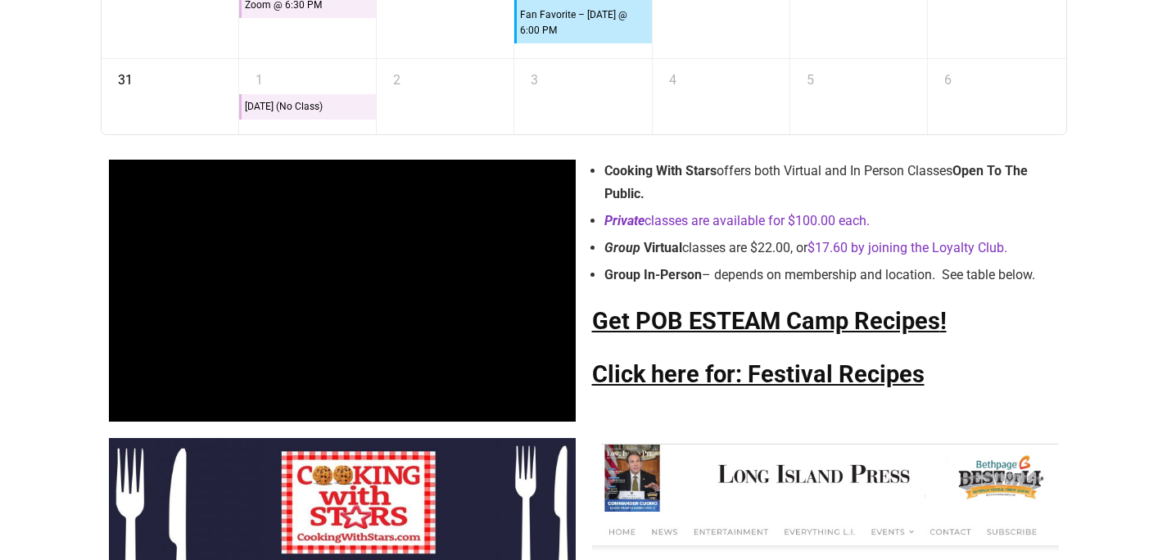
scroll to position [3489, 0]
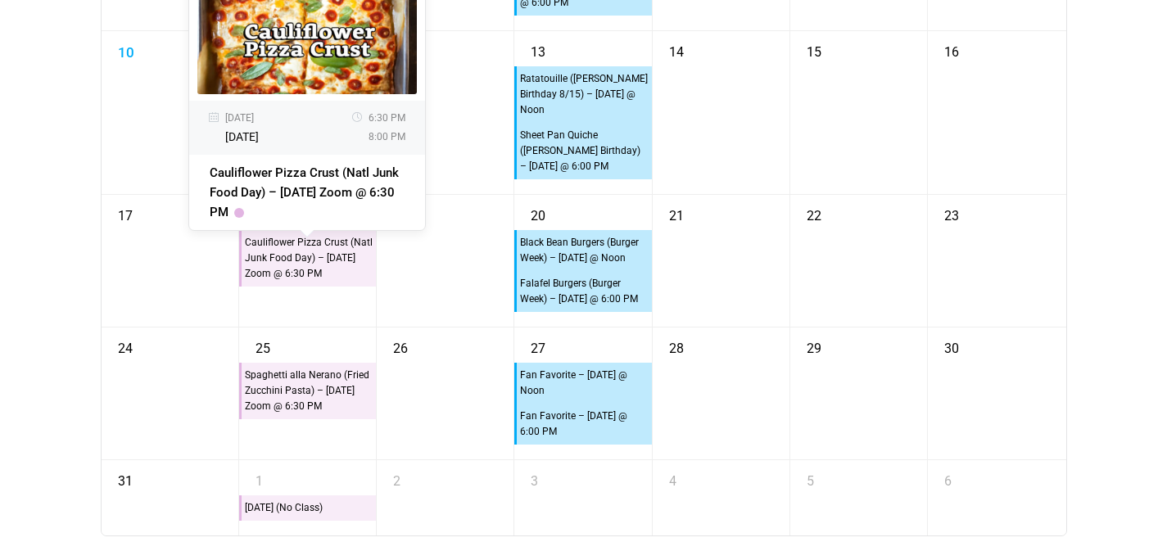
click at [281, 260] on div "Cauliflower Pizza Crust (Natl Junk Food Day) – Monday Zoom @ 6:30 PM" at bounding box center [308, 258] width 129 height 48
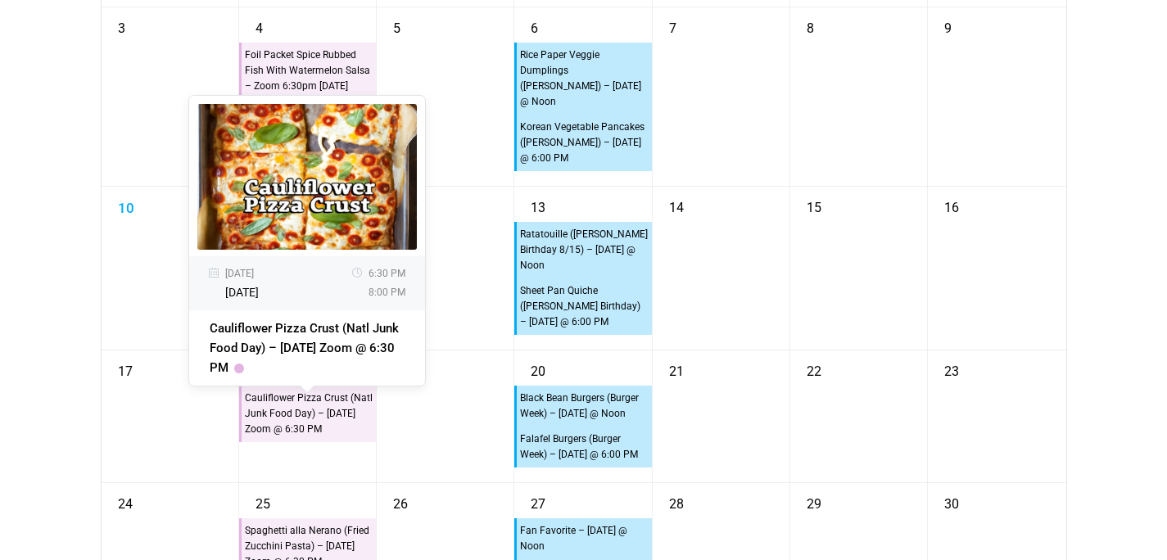
scroll to position [3334, 0]
click at [285, 434] on div "Cauliflower Pizza Crust (Natl Junk Food Day) – Monday Zoom @ 6:30 PM" at bounding box center [308, 413] width 129 height 48
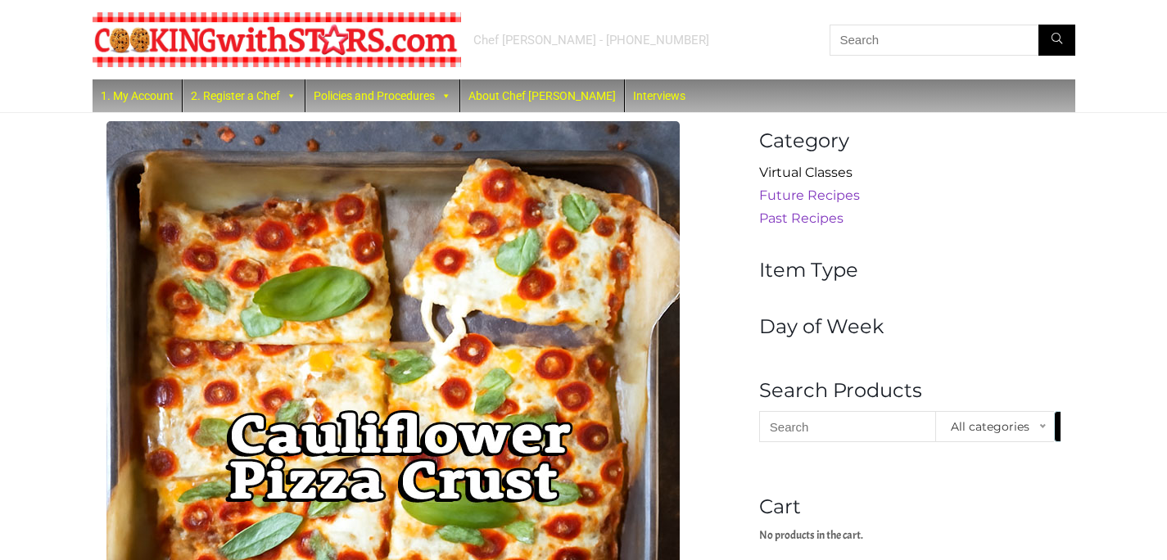
click at [828, 178] on link "Virtual Classes" at bounding box center [805, 173] width 93 height 16
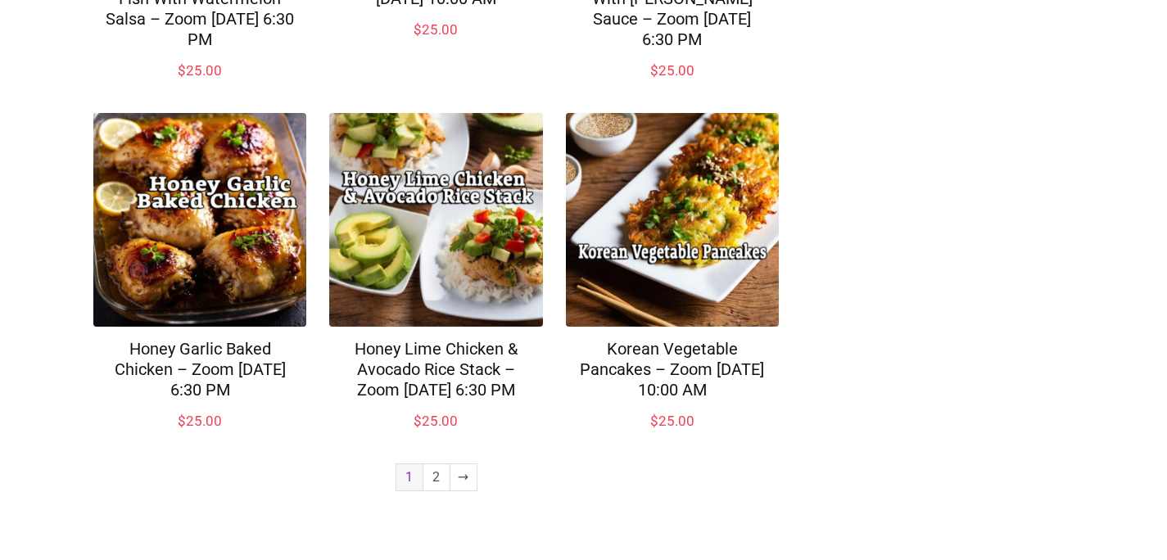
scroll to position [687, 0]
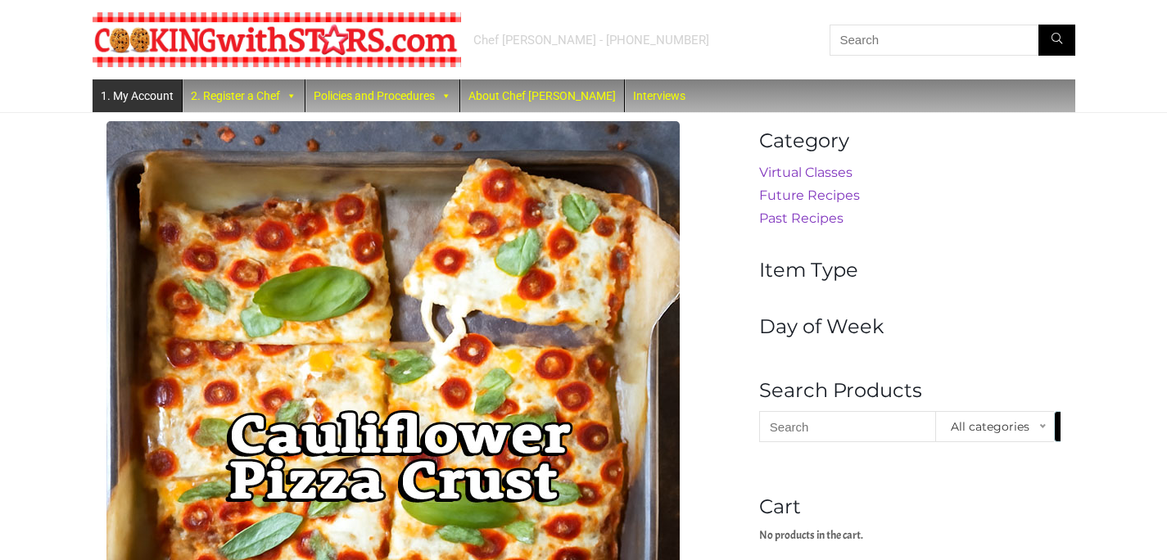
click at [170, 95] on link "1. My Account" at bounding box center [137, 95] width 89 height 33
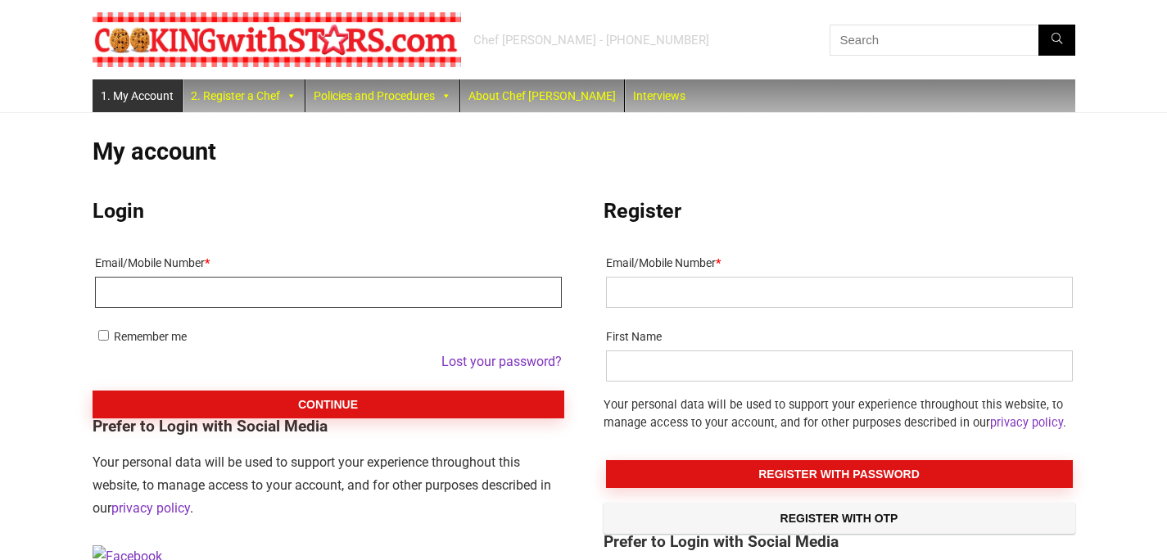
click at [222, 287] on input "Email/Mobile Number *" at bounding box center [328, 292] width 467 height 31
type input "becky321@optonline.net"
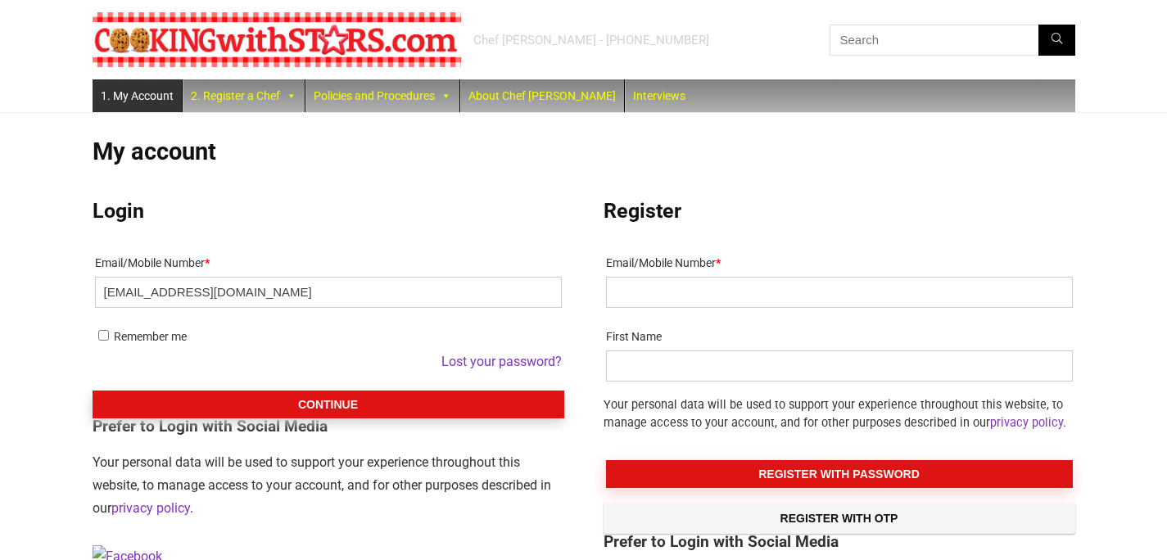
click at [304, 396] on button "Continue" at bounding box center [329, 404] width 472 height 28
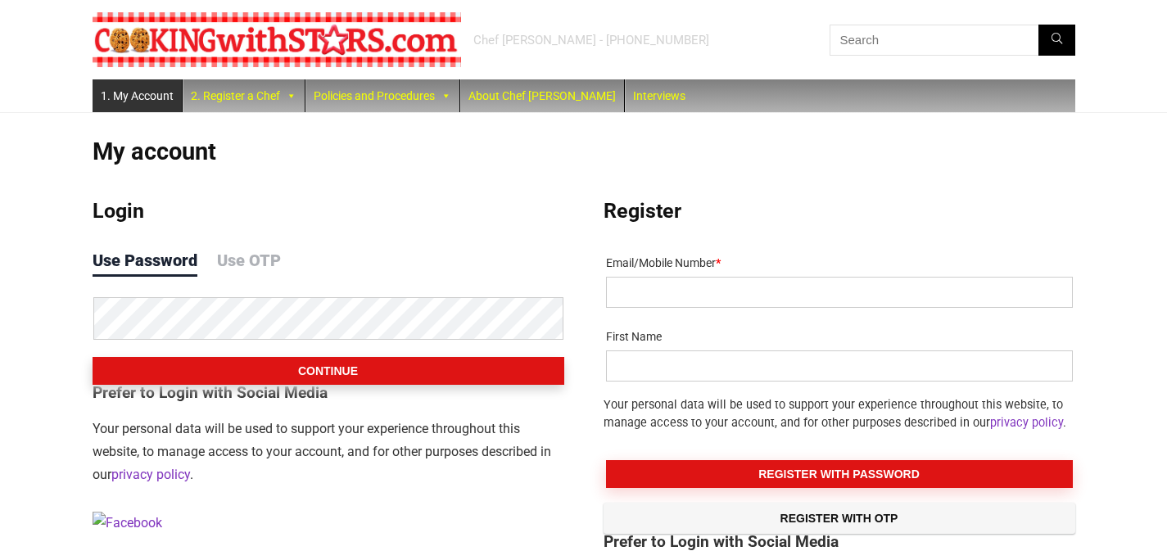
click at [321, 366] on button "Continue" at bounding box center [329, 371] width 472 height 28
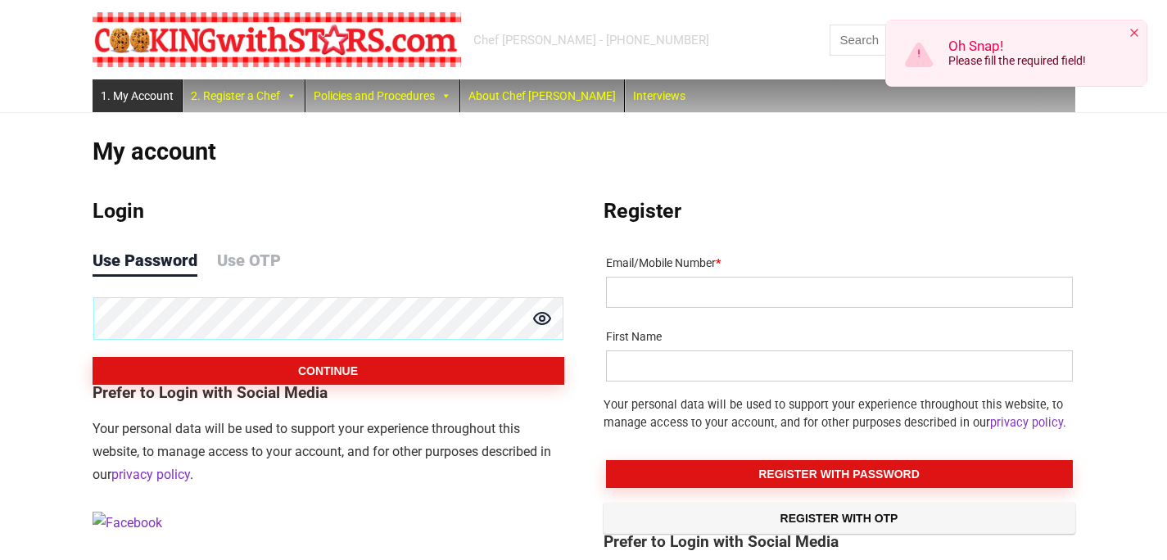
click at [93, 357] on button "Continue" at bounding box center [329, 371] width 472 height 28
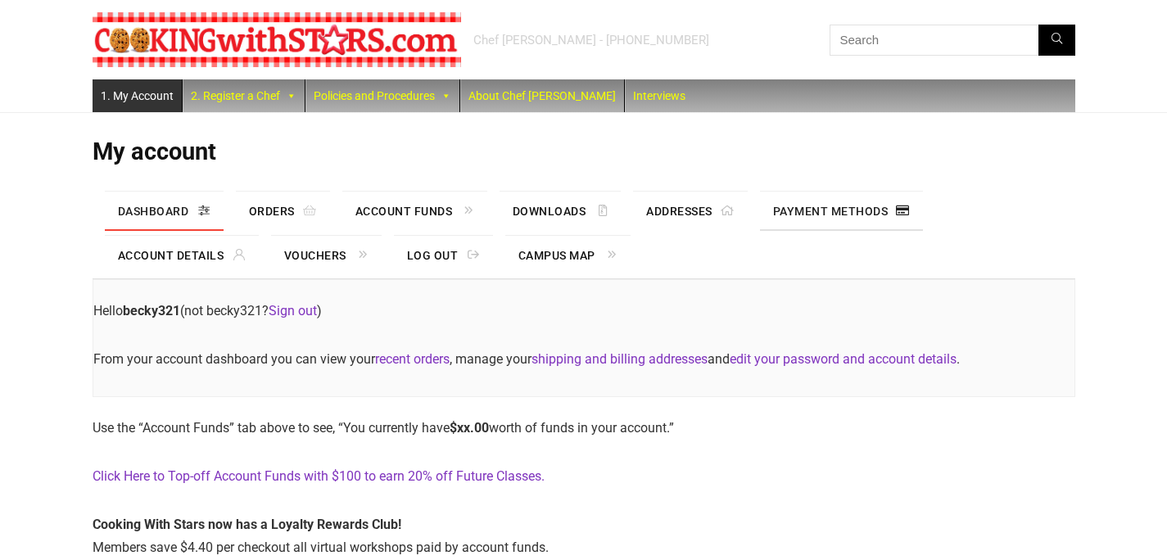
click at [849, 219] on link "Payment methods" at bounding box center [841, 211] width 163 height 39
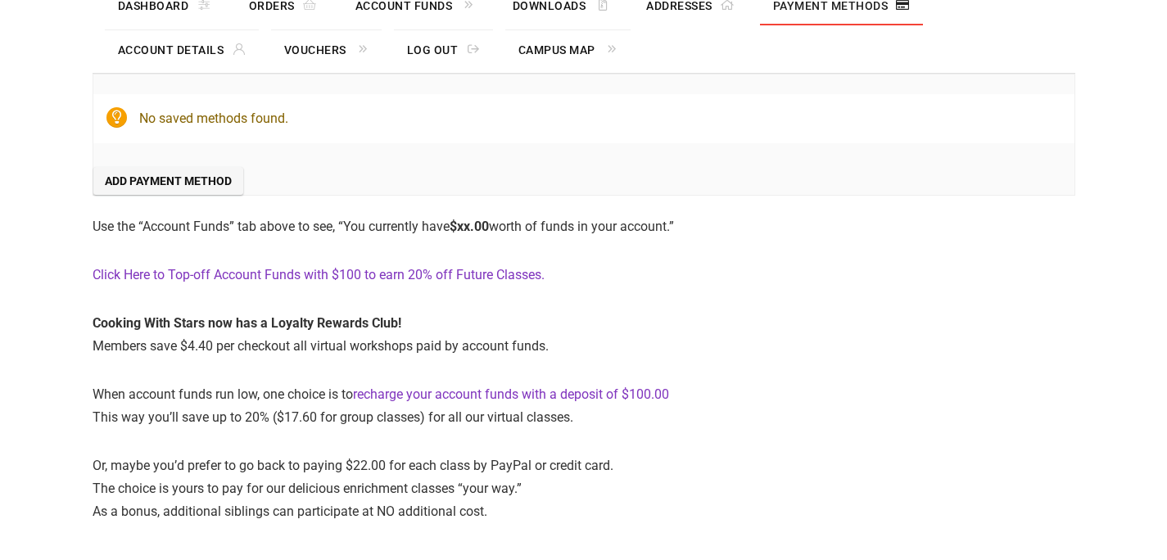
scroll to position [205, 0]
click at [495, 272] on link "Click Here to Top-off Account Funds with $100 to earn 20% off Future Classes." at bounding box center [319, 275] width 452 height 16
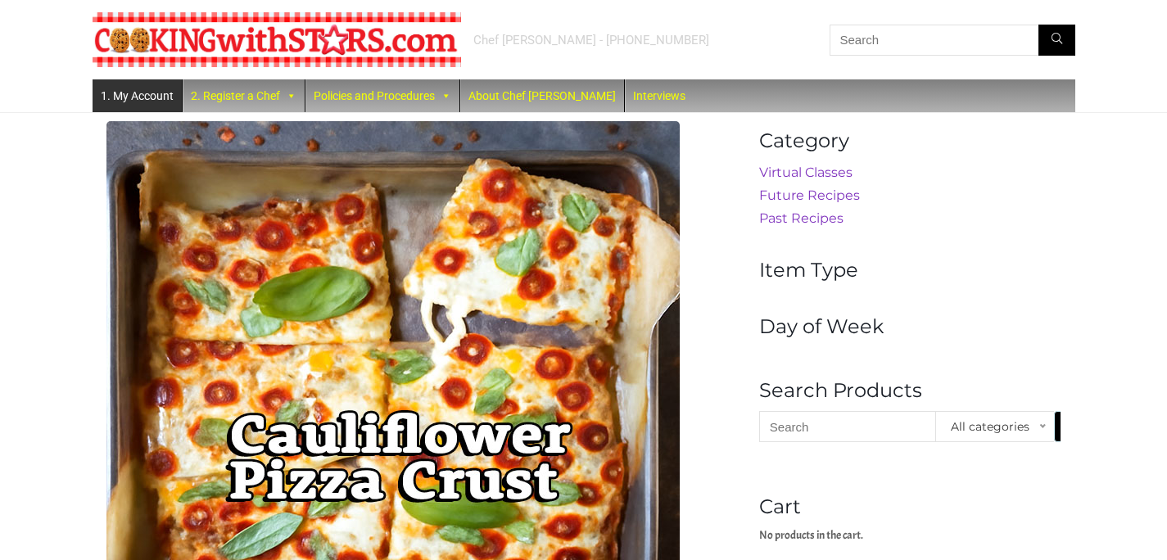
click at [156, 95] on link "1. My Account" at bounding box center [137, 95] width 89 height 33
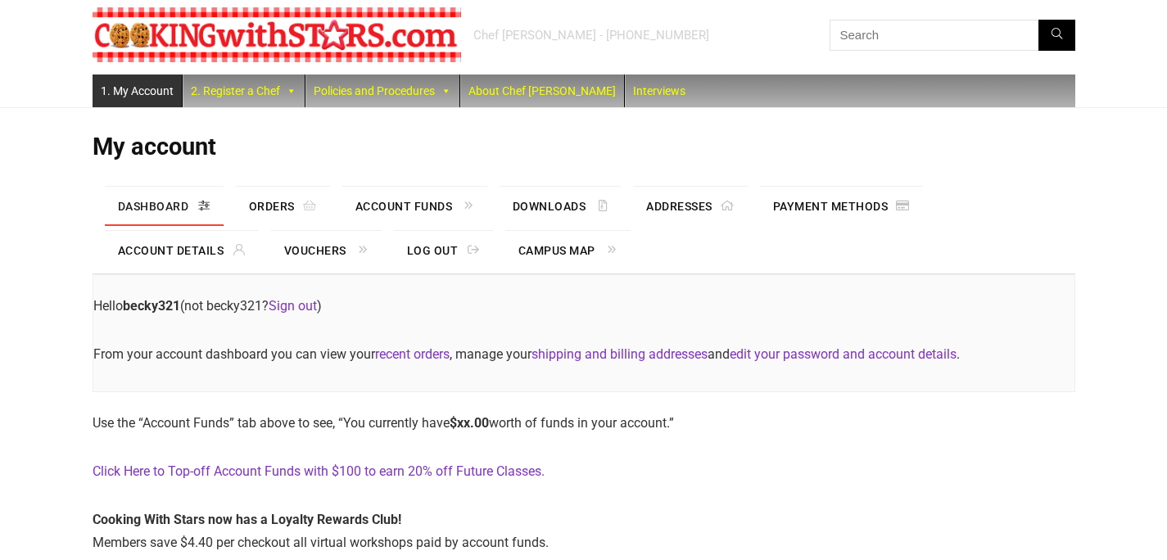
scroll to position [17, 0]
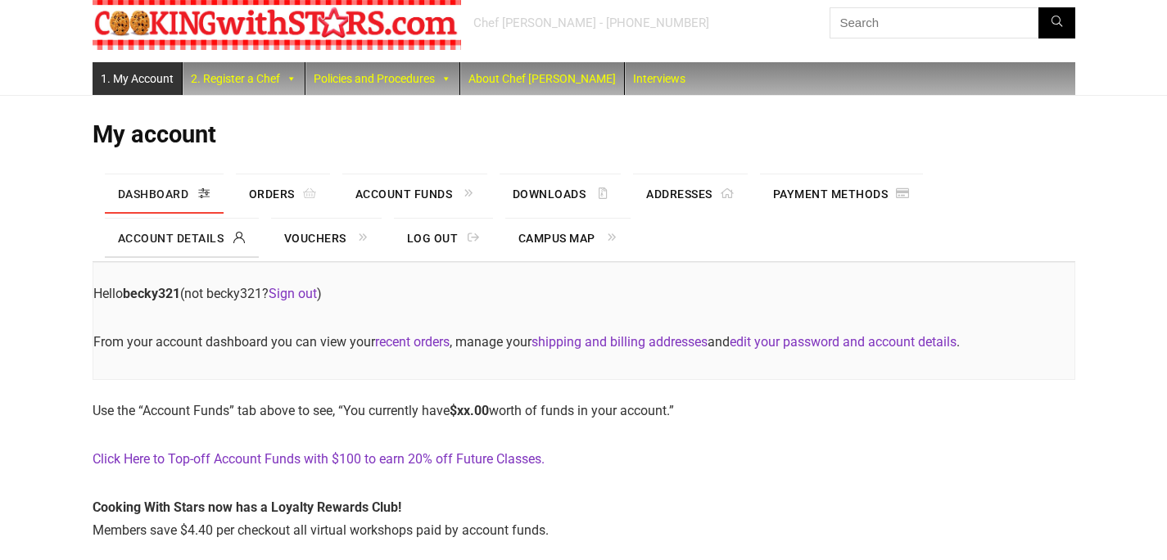
click at [198, 234] on link "Account details" at bounding box center [182, 238] width 154 height 39
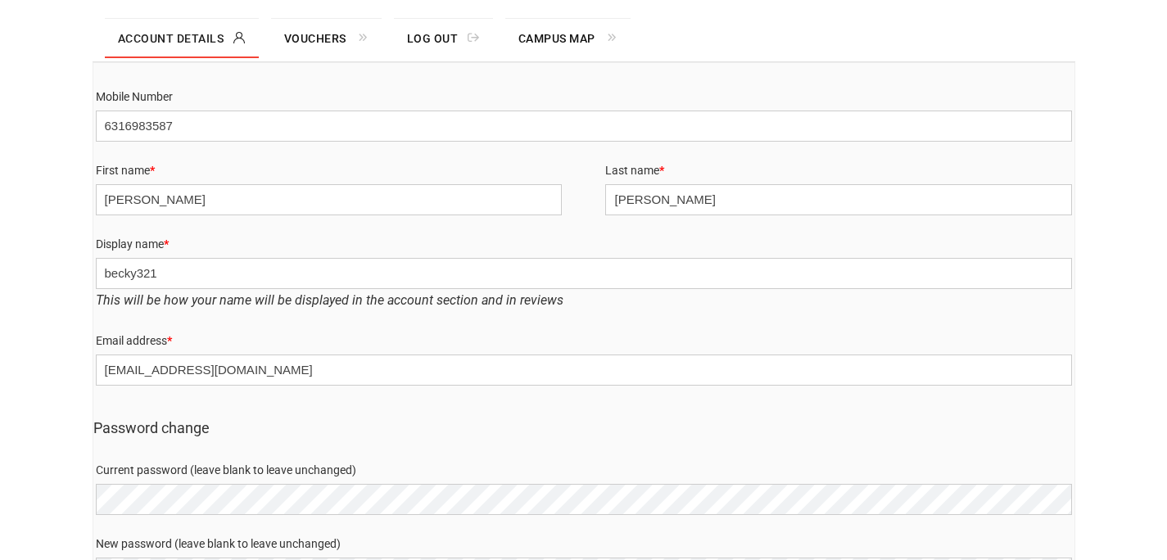
scroll to position [218, 0]
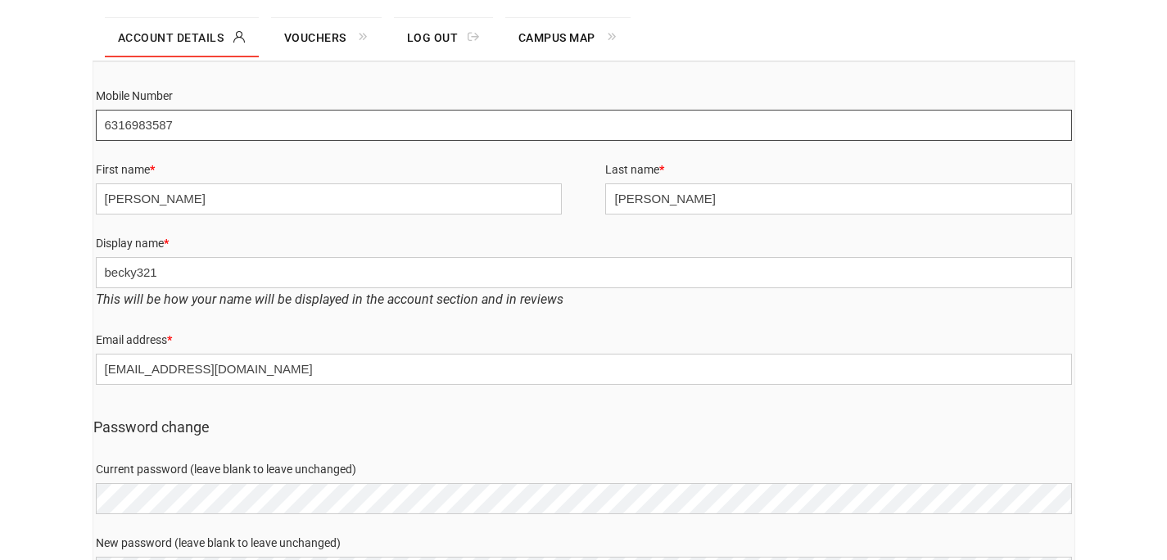
click at [224, 123] on input "6316983587" at bounding box center [584, 125] width 976 height 31
click at [102, 127] on input "631398-3701" at bounding box center [584, 125] width 976 height 31
click at [128, 124] on input "(631398-3701" at bounding box center [584, 125] width 976 height 31
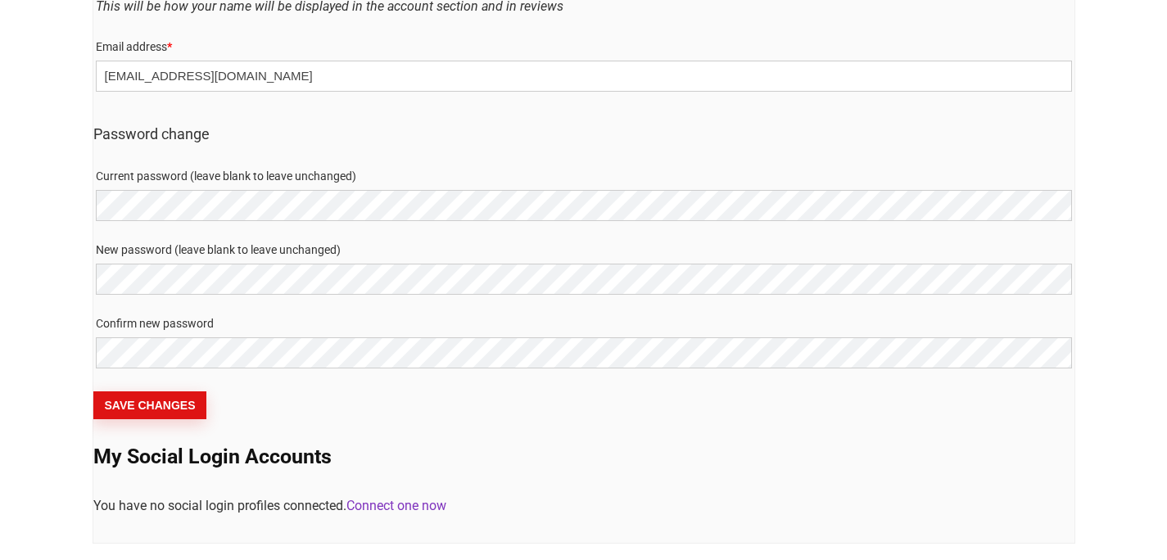
scroll to position [512, 0]
type input "(631)398-3701"
click at [183, 404] on button "Save changes" at bounding box center [150, 404] width 114 height 28
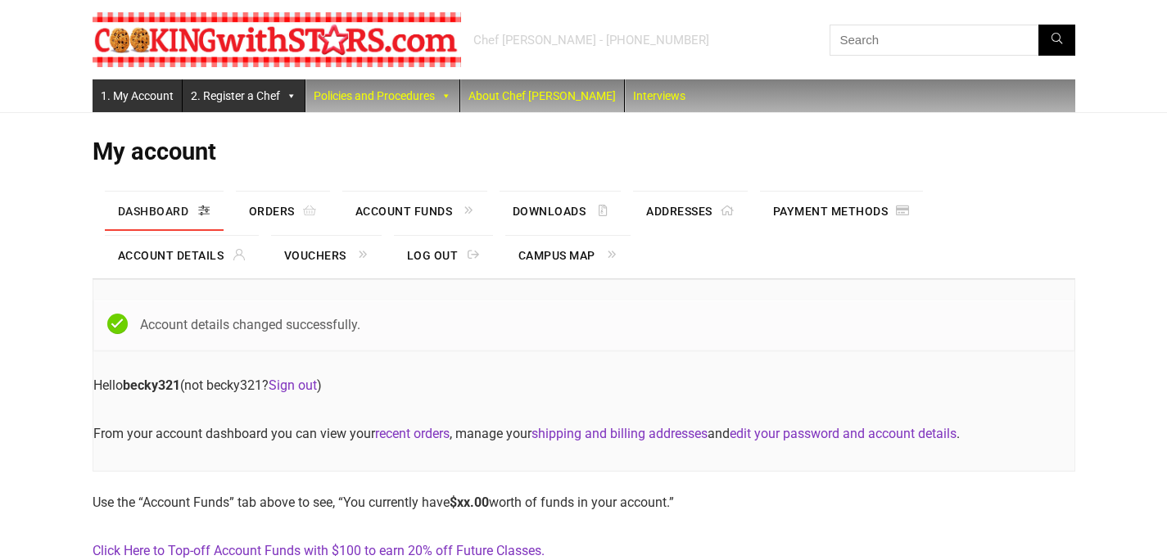
click at [264, 107] on link "2. Register a Chef" at bounding box center [244, 95] width 122 height 33
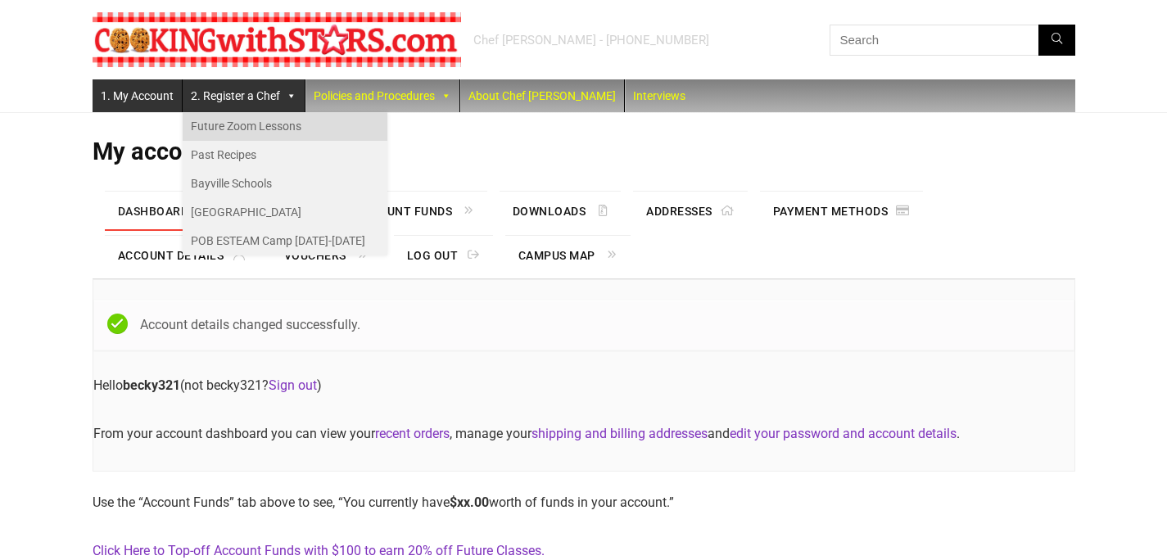
click at [280, 126] on link "Future Zoom Lessons" at bounding box center [285, 126] width 205 height 29
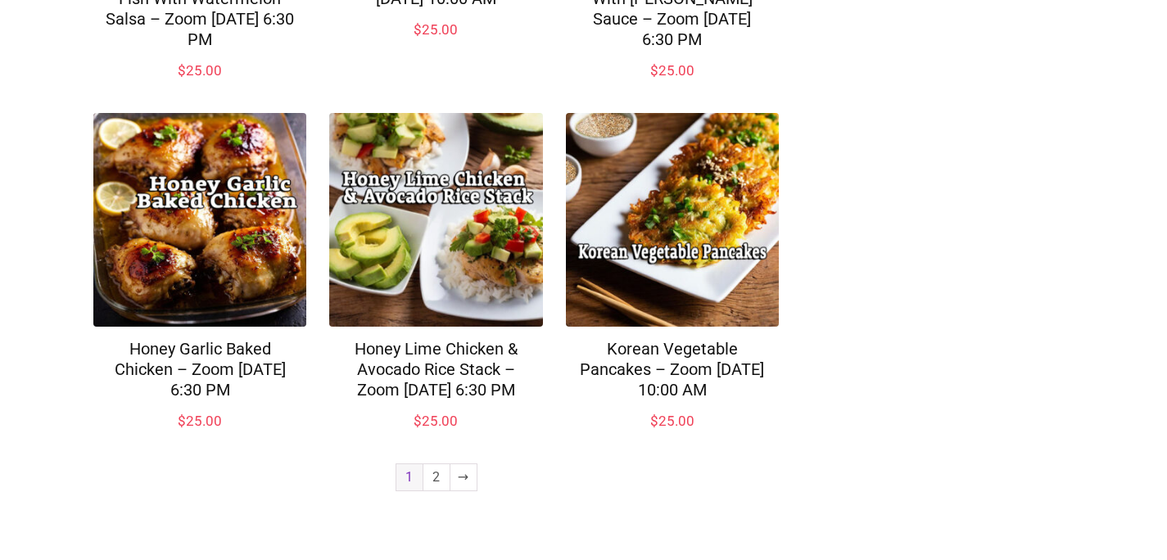
scroll to position [1300, 0]
click at [460, 479] on link "→" at bounding box center [463, 477] width 26 height 26
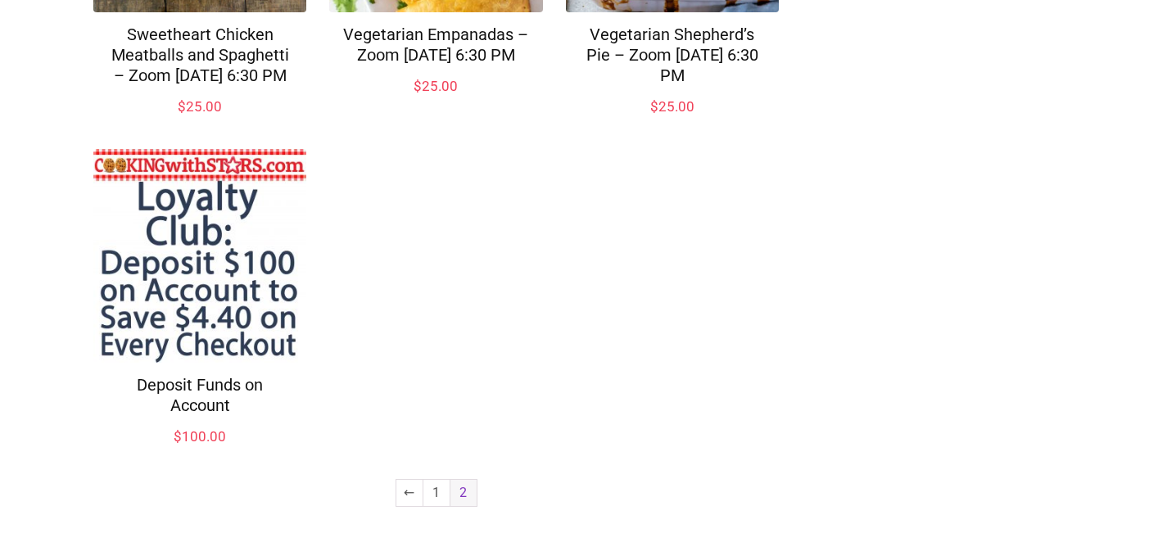
scroll to position [1239, 0]
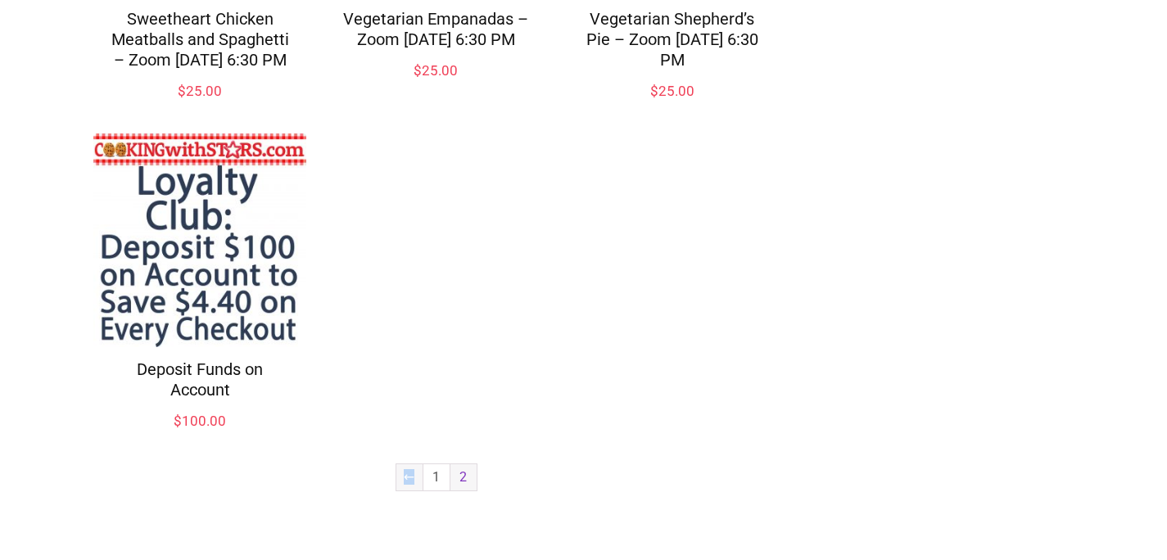
click at [404, 481] on link "←" at bounding box center [409, 477] width 26 height 26
